Goal: Contribute content: Add original content to the website for others to see

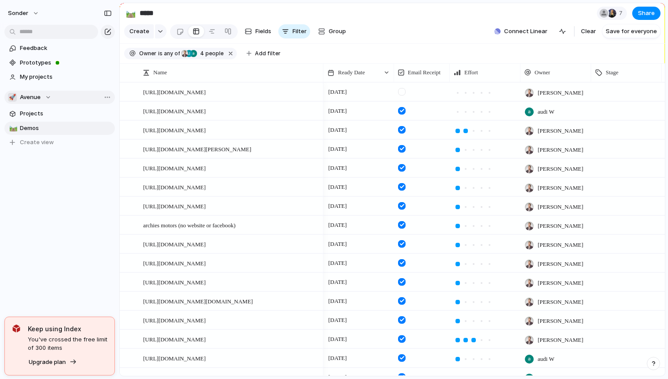
click at [34, 102] on button "🚀 Avenue" at bounding box center [59, 97] width 110 height 13
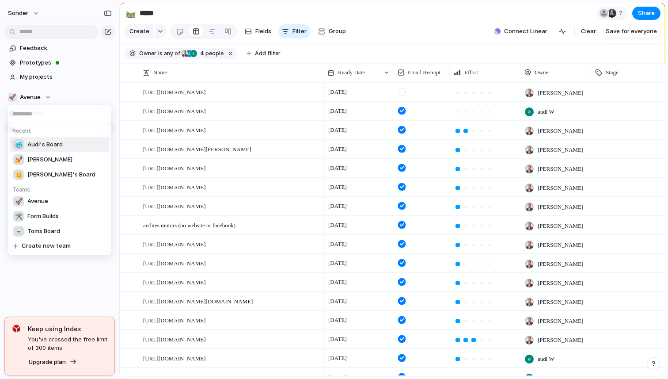
click at [53, 150] on li "🥶 Audi's Board" at bounding box center [60, 144] width 100 height 15
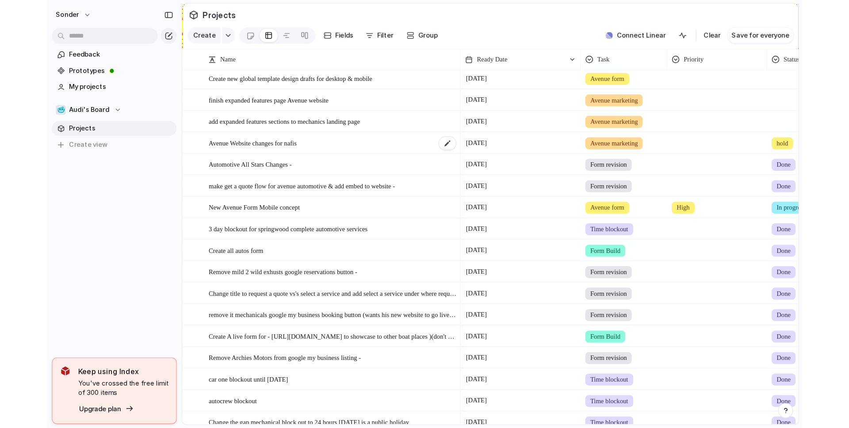
scroll to position [178, 0]
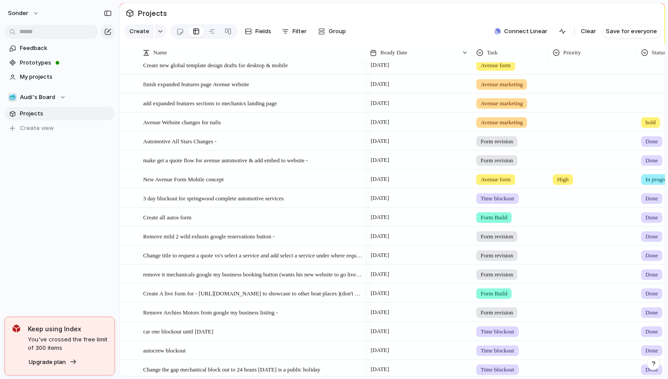
click at [466, 19] on section "Projects" at bounding box center [392, 13] width 545 height 20
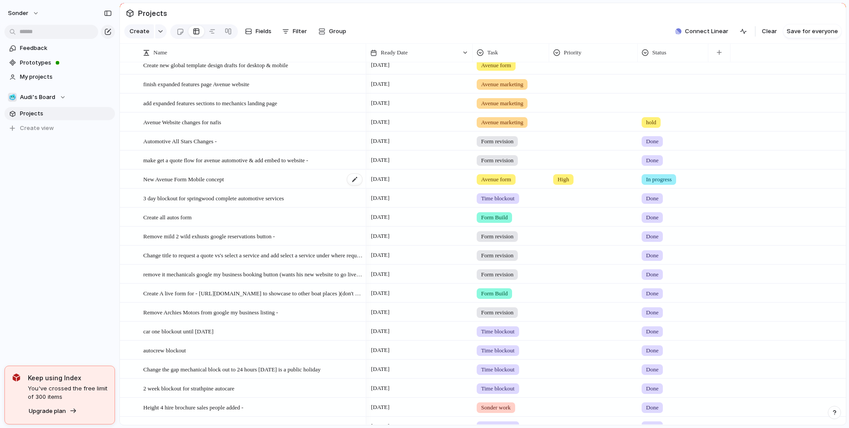
click at [224, 179] on span "New Avenue Form Mobile concept" at bounding box center [183, 179] width 80 height 10
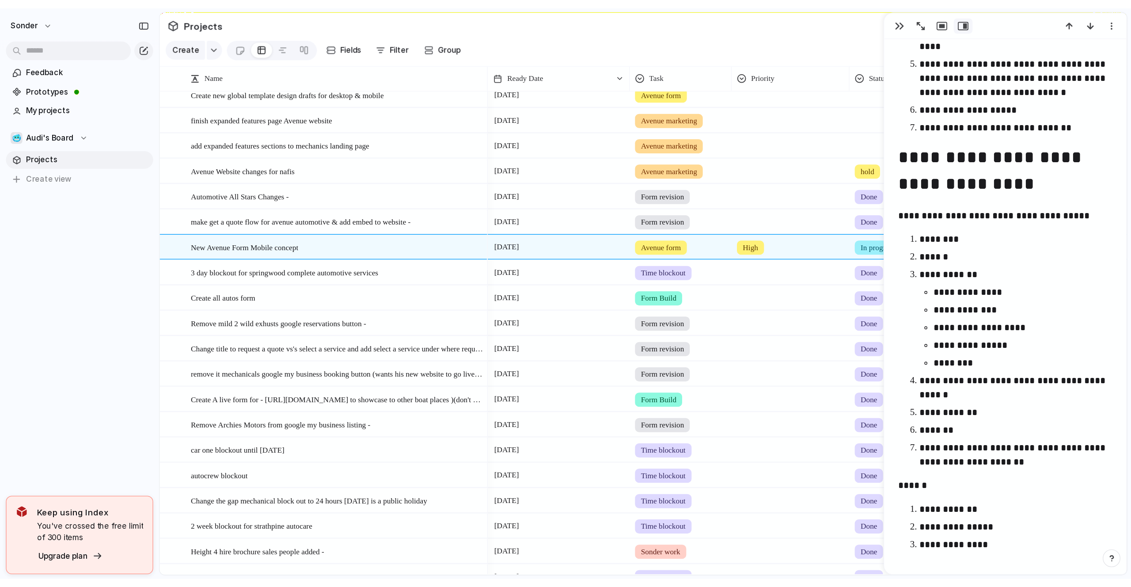
scroll to position [377, 0]
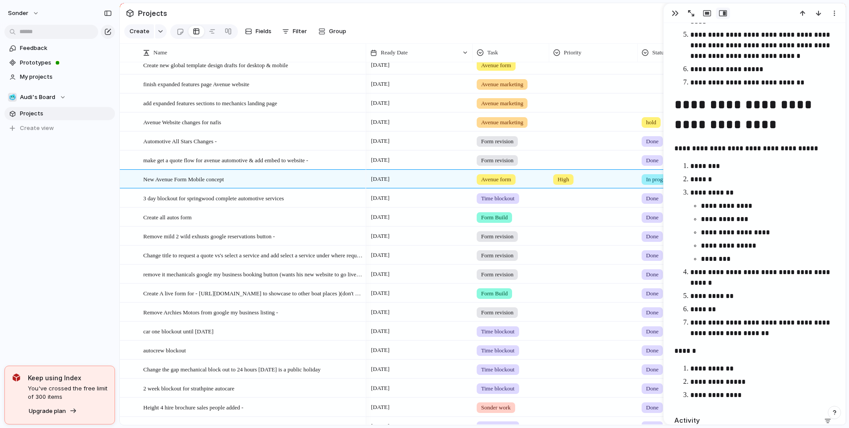
click at [651, 17] on section "Projects" at bounding box center [483, 13] width 726 height 20
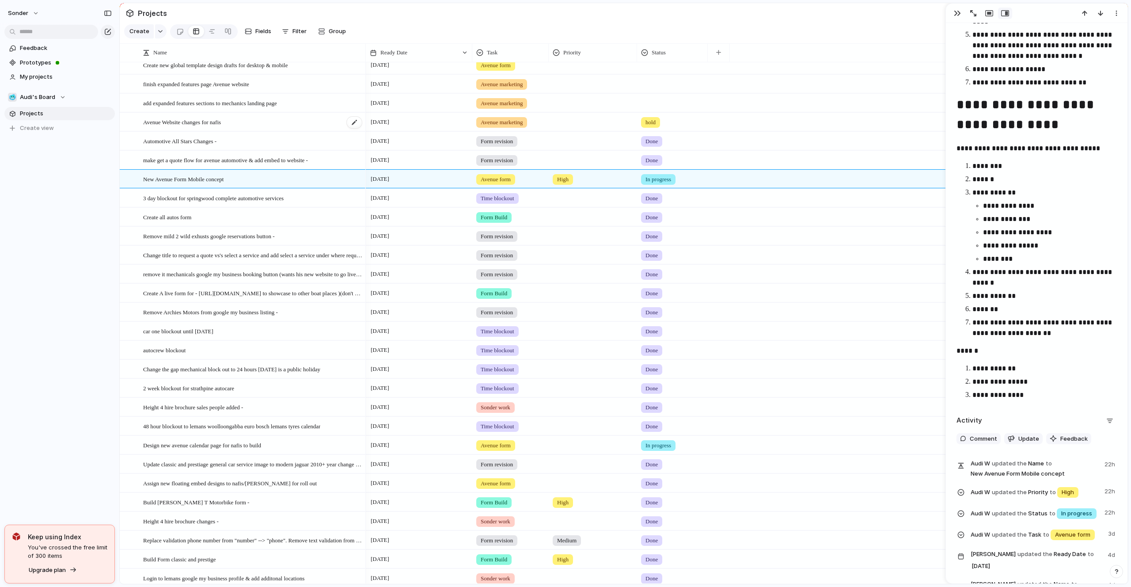
scroll to position [0, 0]
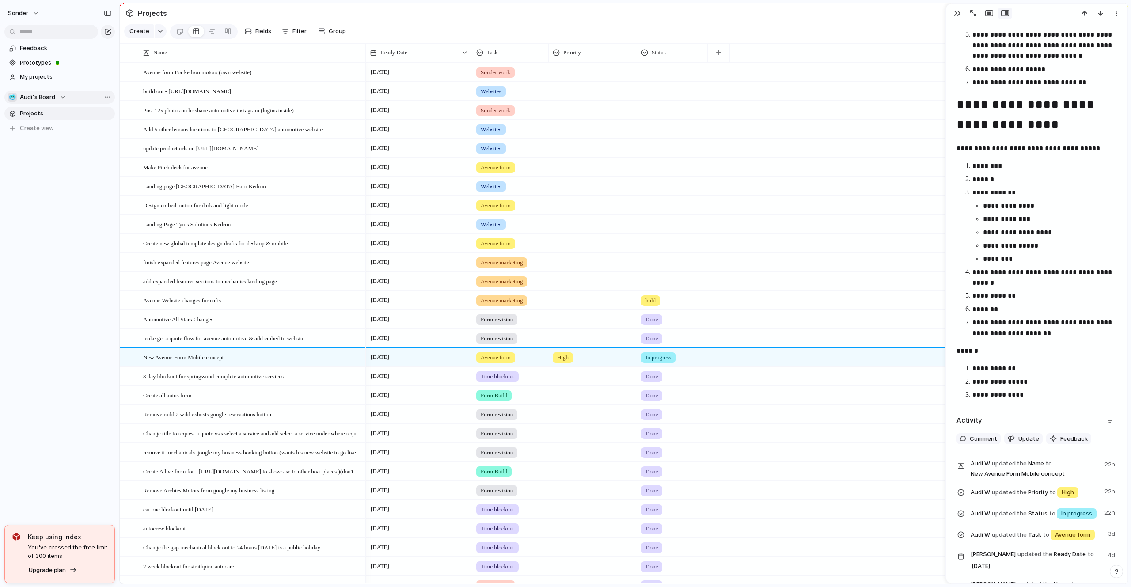
click at [63, 102] on button "🥶 Audi's Board" at bounding box center [59, 97] width 110 height 13
click at [52, 151] on li "💅 [PERSON_NAME]" at bounding box center [60, 144] width 100 height 15
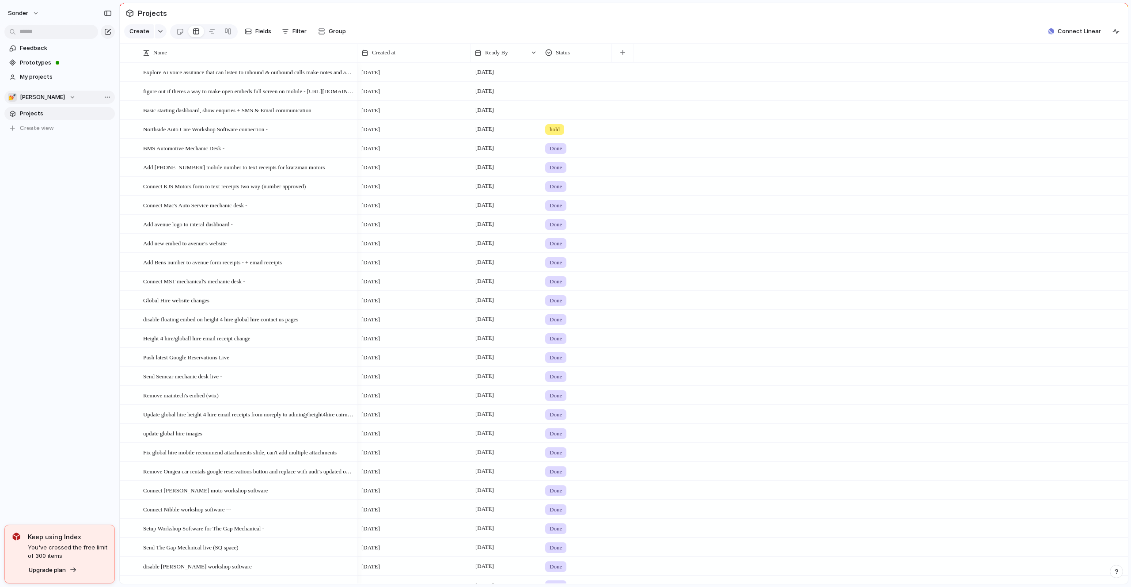
click at [35, 95] on div "💅 [PERSON_NAME]" at bounding box center [42, 97] width 68 height 9
click at [48, 159] on span "[PERSON_NAME]'s Board" at bounding box center [61, 159] width 68 height 9
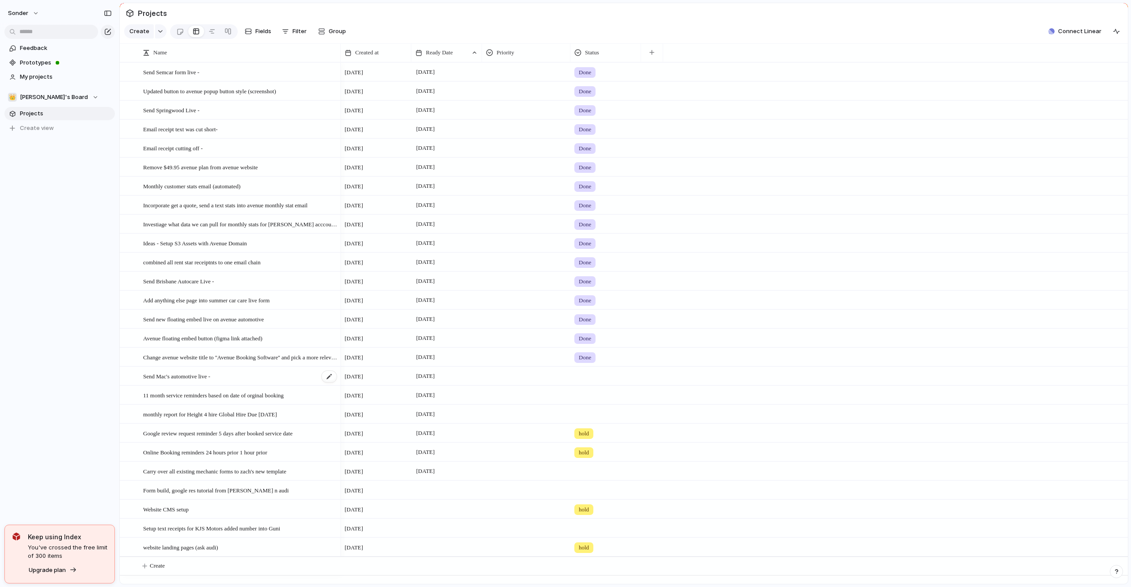
click at [209, 376] on span "Send Mac's automotive live -" at bounding box center [176, 376] width 67 height 10
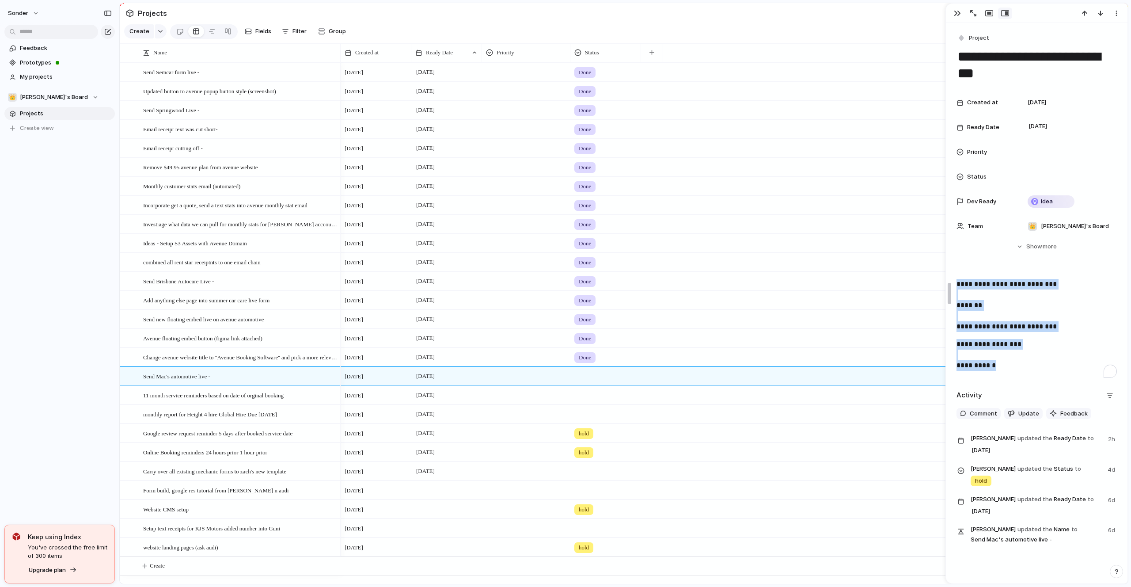
drag, startPoint x: 1029, startPoint y: 366, endPoint x: 951, endPoint y: 284, distance: 113.5
click at [668, 284] on div "**********" at bounding box center [1037, 293] width 183 height 581
copy div "**********"
click at [27, 98] on span "[PERSON_NAME]'s Board" at bounding box center [54, 97] width 68 height 9
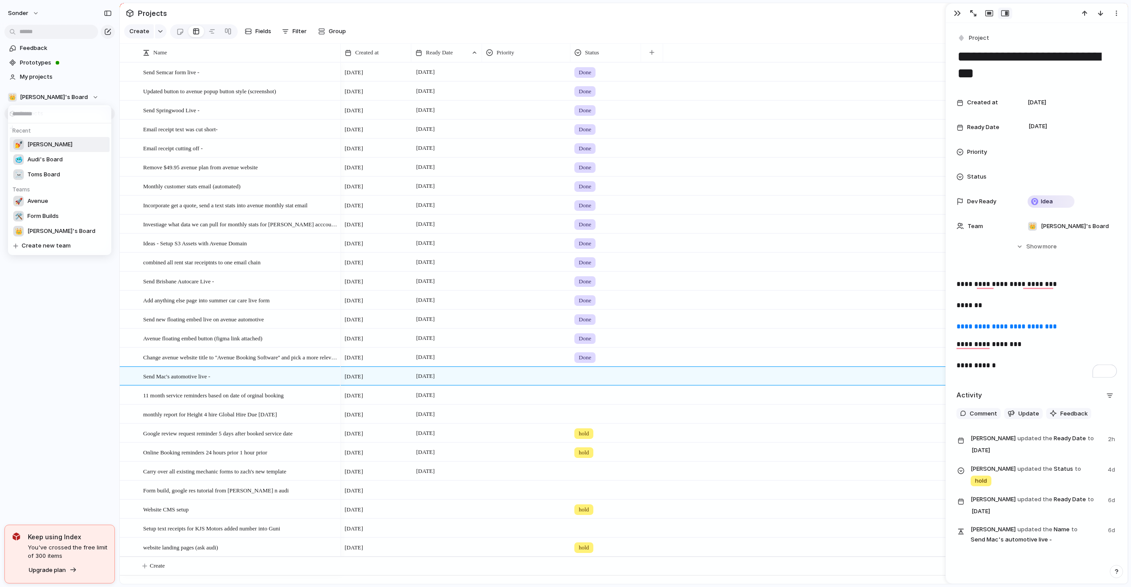
click at [43, 143] on li "💅 [PERSON_NAME]" at bounding box center [60, 144] width 100 height 15
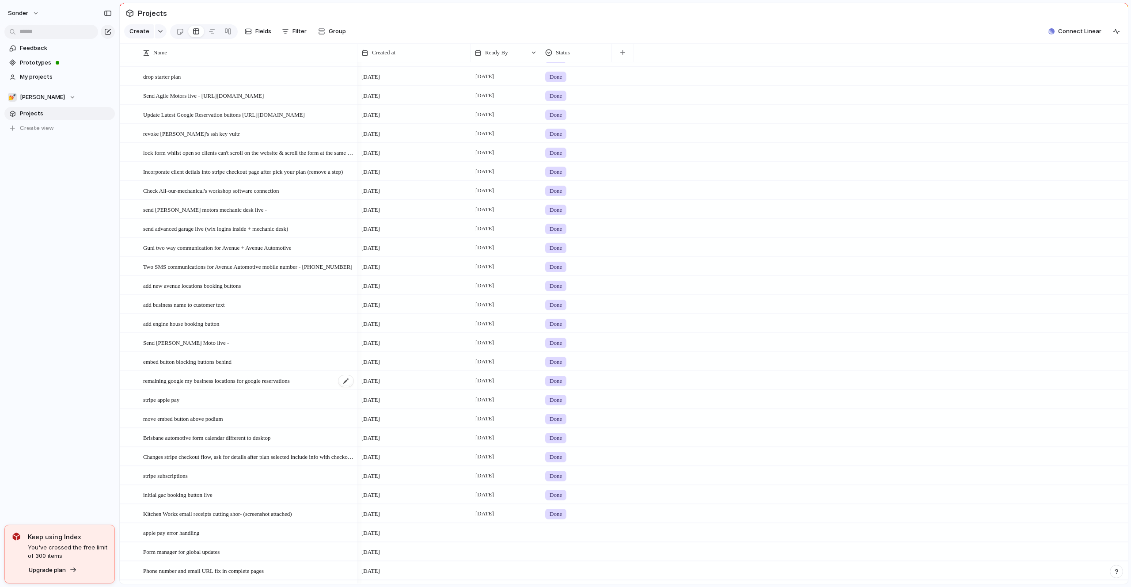
scroll to position [676, 0]
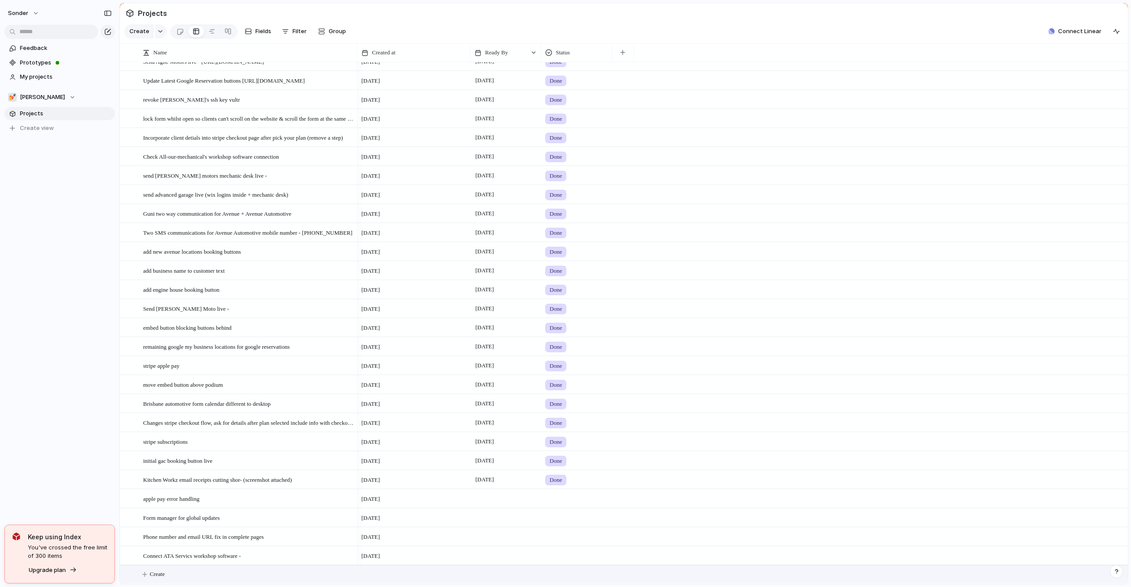
click at [178, 378] on button "Create" at bounding box center [635, 574] width 1013 height 18
type textarea "**********"
click at [178, 378] on span "Send macs automotive live (show nafis for future reference)" at bounding box center [212, 574] width 138 height 10
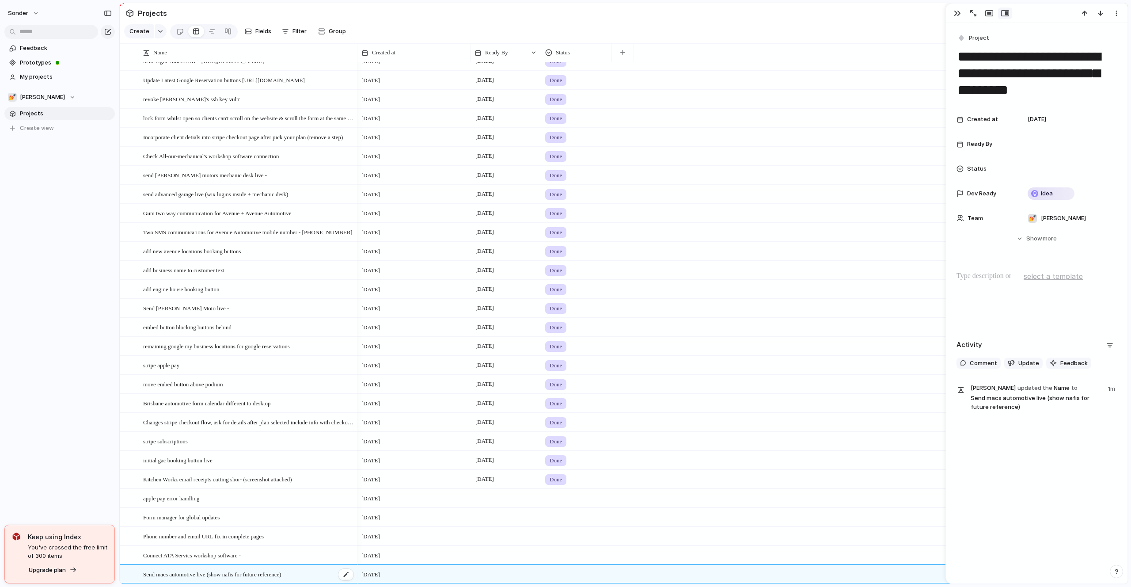
click at [178, 378] on span "Send macs automotive live (show nafis for future reference)" at bounding box center [212, 574] width 138 height 10
click at [668, 309] on div at bounding box center [1037, 299] width 160 height 57
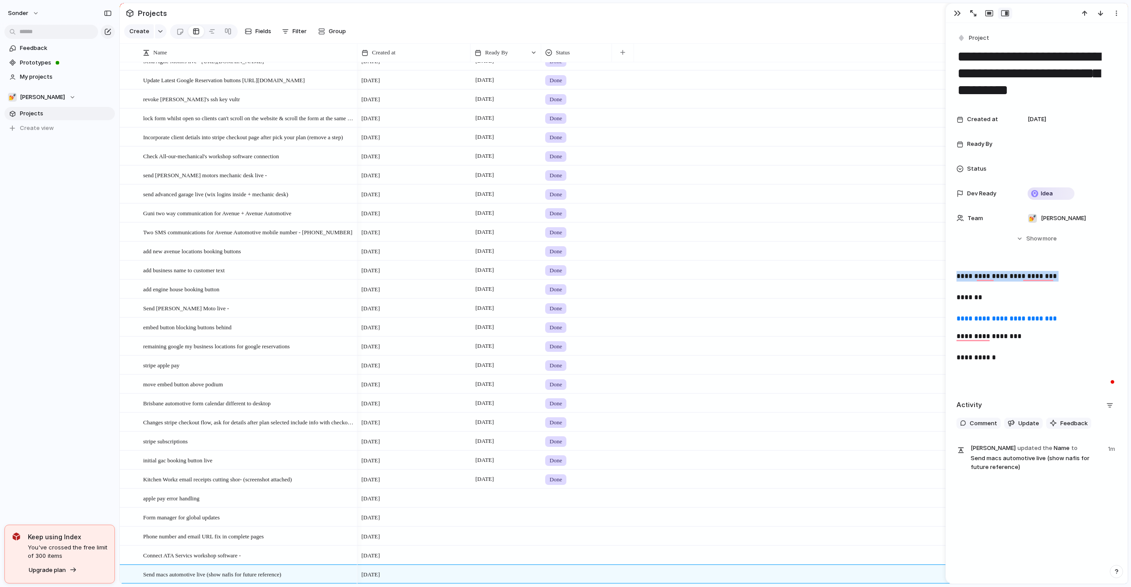
drag, startPoint x: 987, startPoint y: 290, endPoint x: 930, endPoint y: 256, distance: 66.4
click at [668, 258] on main "Projects Create Fields Filter Group Zoom Collapse Connect Linear Name Created a…" at bounding box center [623, 294] width 1009 height 582
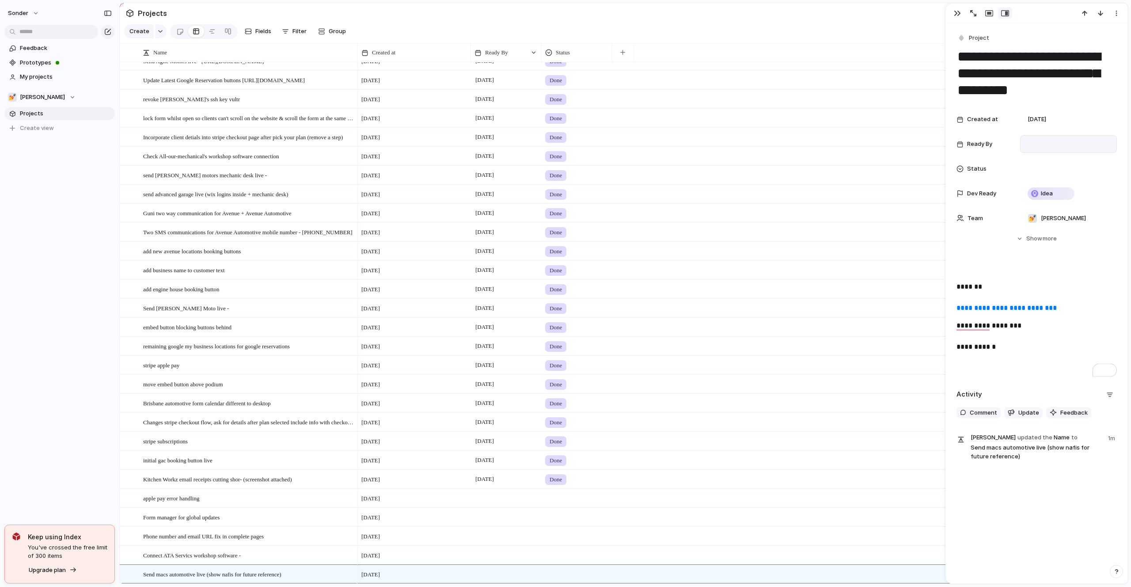
click at [668, 142] on div at bounding box center [1068, 144] width 89 height 10
click at [668, 235] on button "7" at bounding box center [1035, 234] width 16 height 16
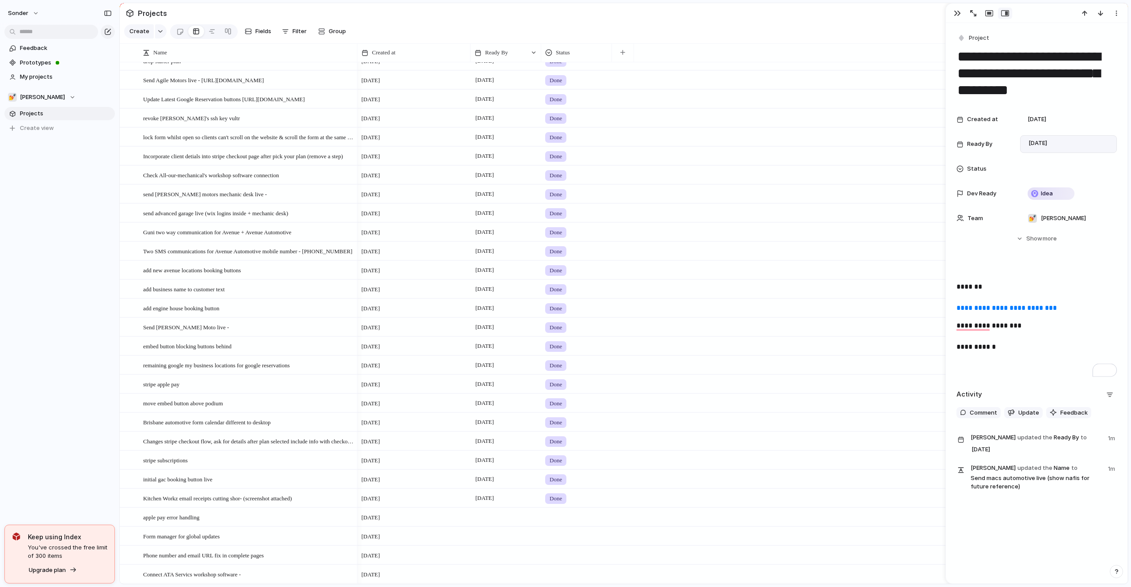
click at [84, 201] on div "Feedback Prototypes My projects 💅 [PERSON_NAME] Projects To pick up a draggable…" at bounding box center [59, 103] width 119 height 206
click at [35, 99] on div "💅 [PERSON_NAME]" at bounding box center [42, 97] width 68 height 9
click at [51, 148] on span "[PERSON_NAME]'s Board" at bounding box center [61, 144] width 68 height 9
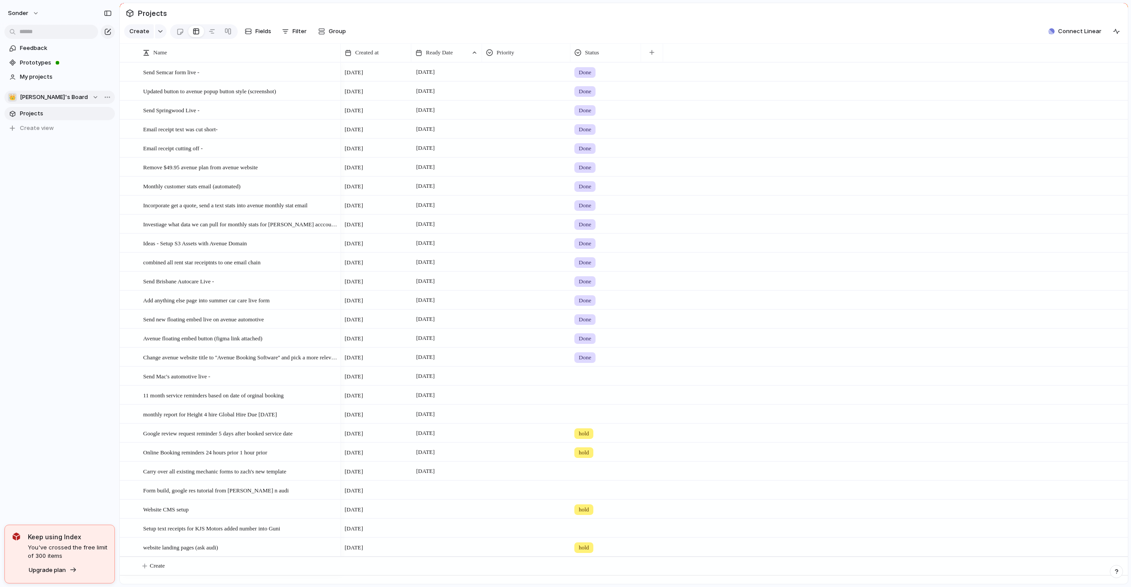
click at [33, 101] on span "[PERSON_NAME]'s Board" at bounding box center [54, 97] width 68 height 9
click at [47, 157] on span "Audi's Board" at bounding box center [44, 159] width 35 height 9
